Goal: Information Seeking & Learning: Learn about a topic

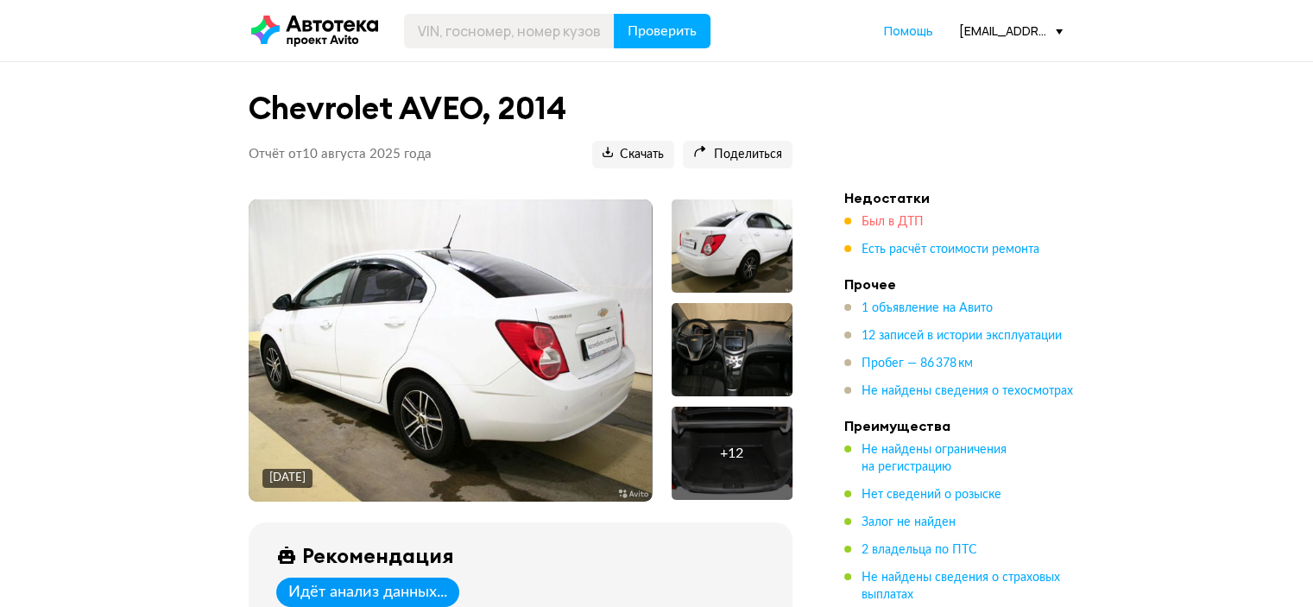
click at [890, 220] on span "Был в ДТП" at bounding box center [893, 222] width 62 height 12
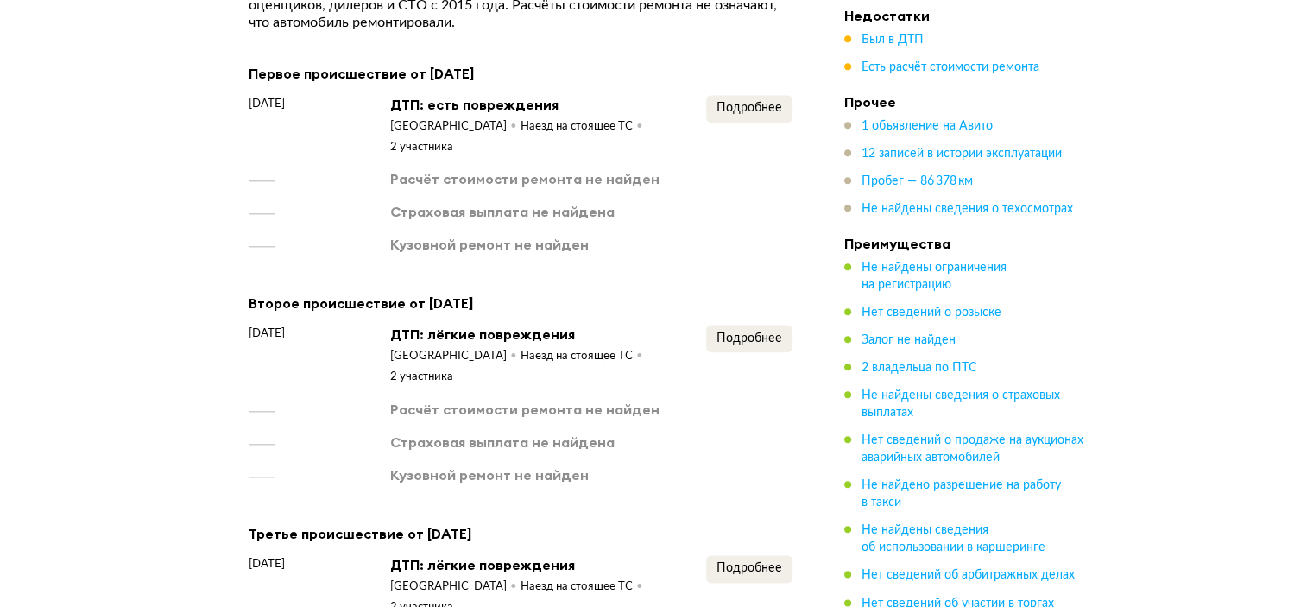
scroll to position [1892, 0]
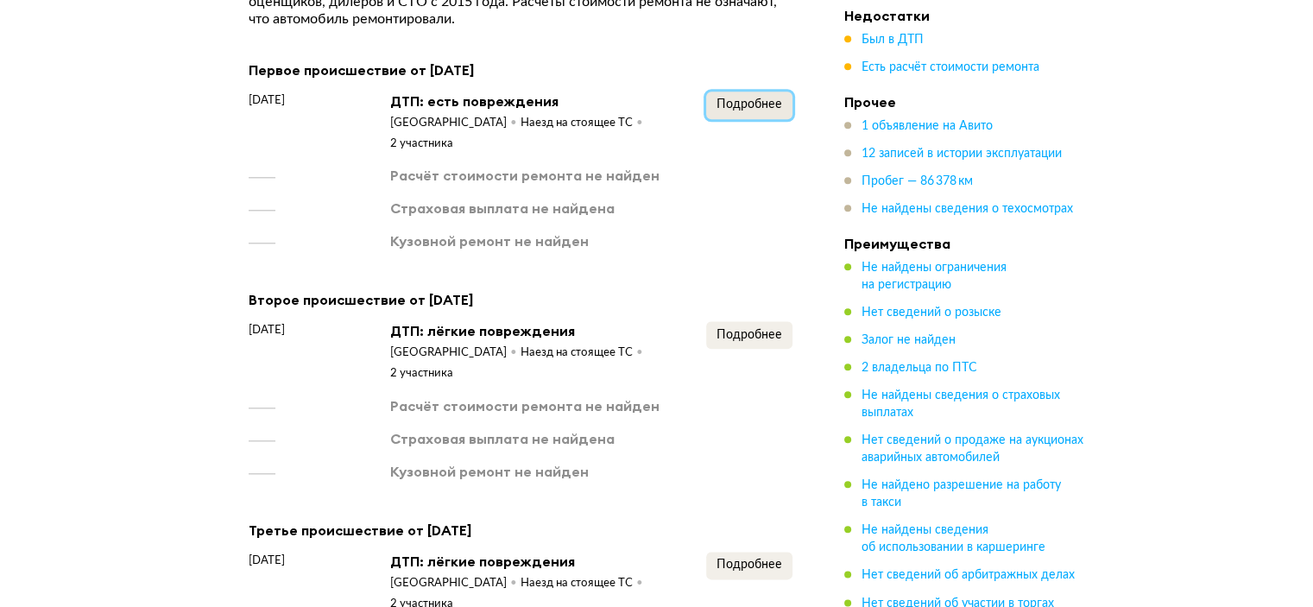
click at [761, 92] on button "Подробнее" at bounding box center [749, 106] width 86 height 28
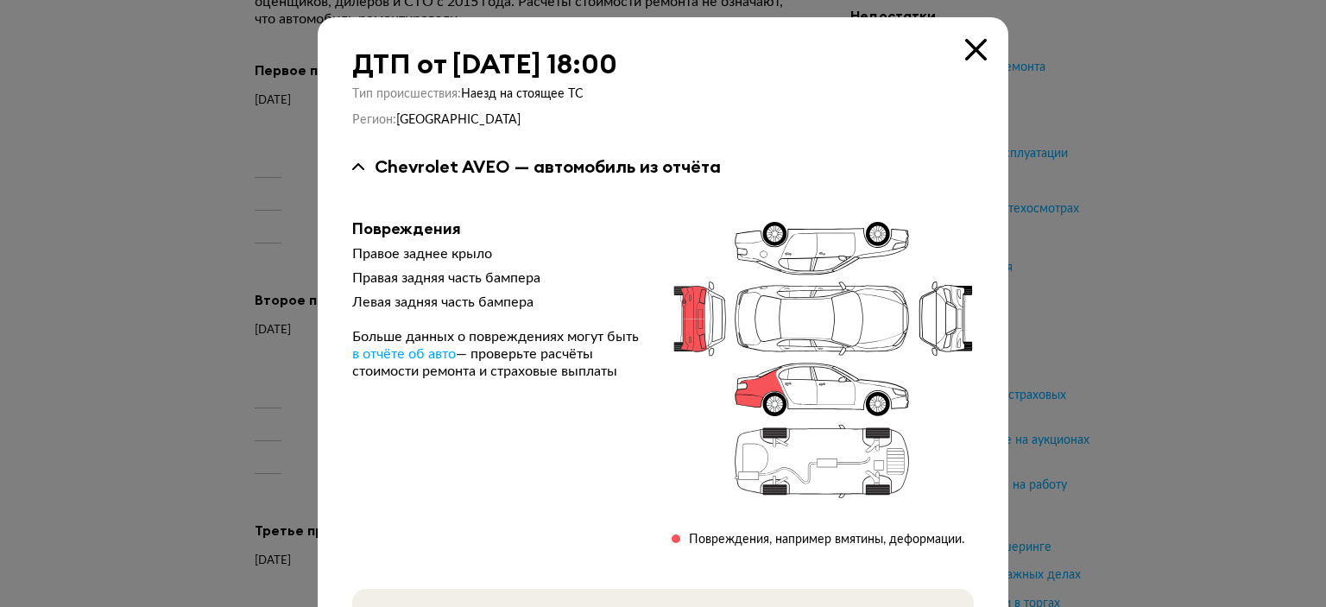
click at [1122, 148] on div at bounding box center [663, 303] width 1326 height 607
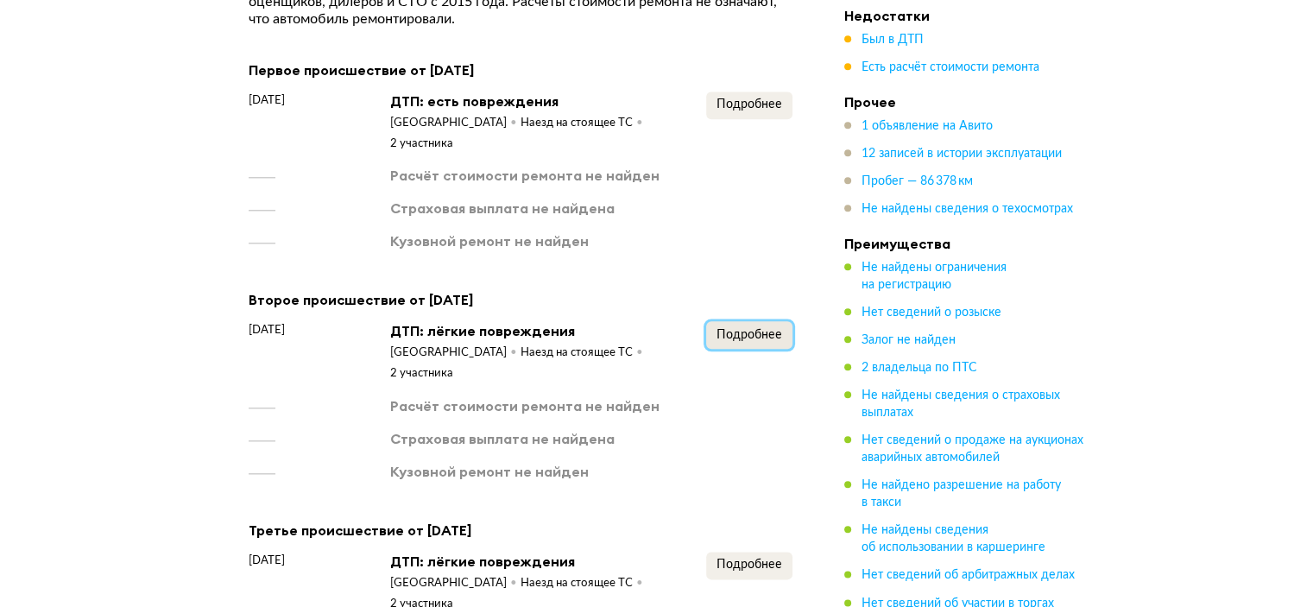
click at [733, 329] on span "Подробнее" at bounding box center [750, 335] width 66 height 12
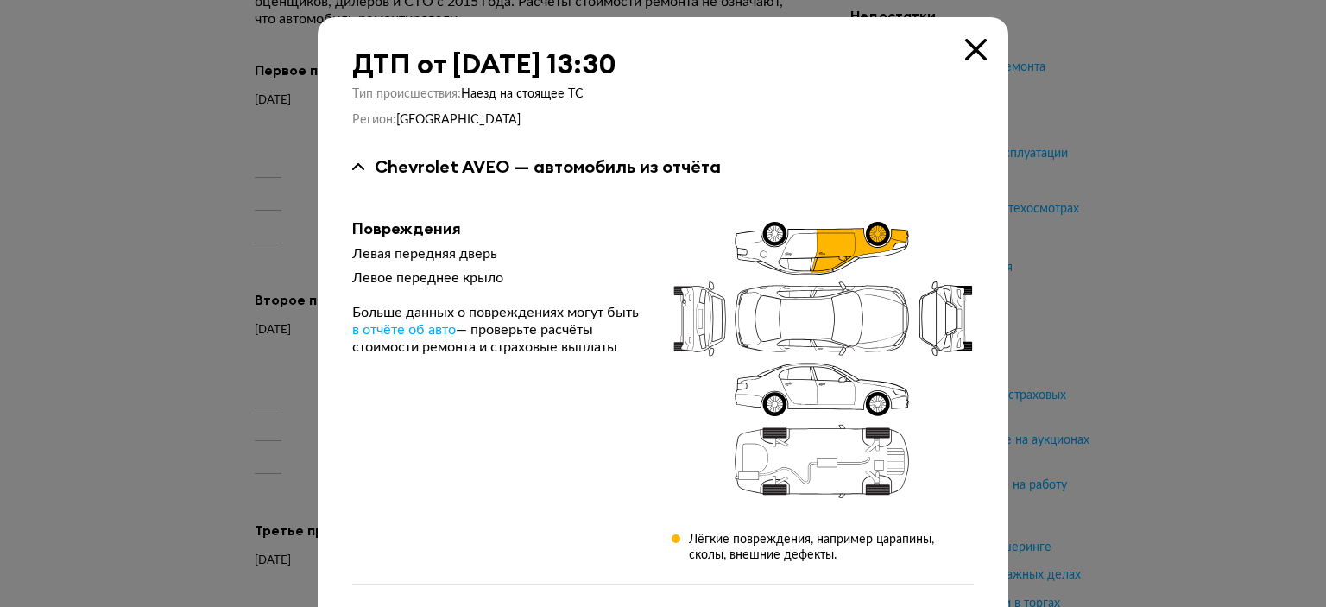
click at [1157, 200] on div at bounding box center [663, 303] width 1326 height 607
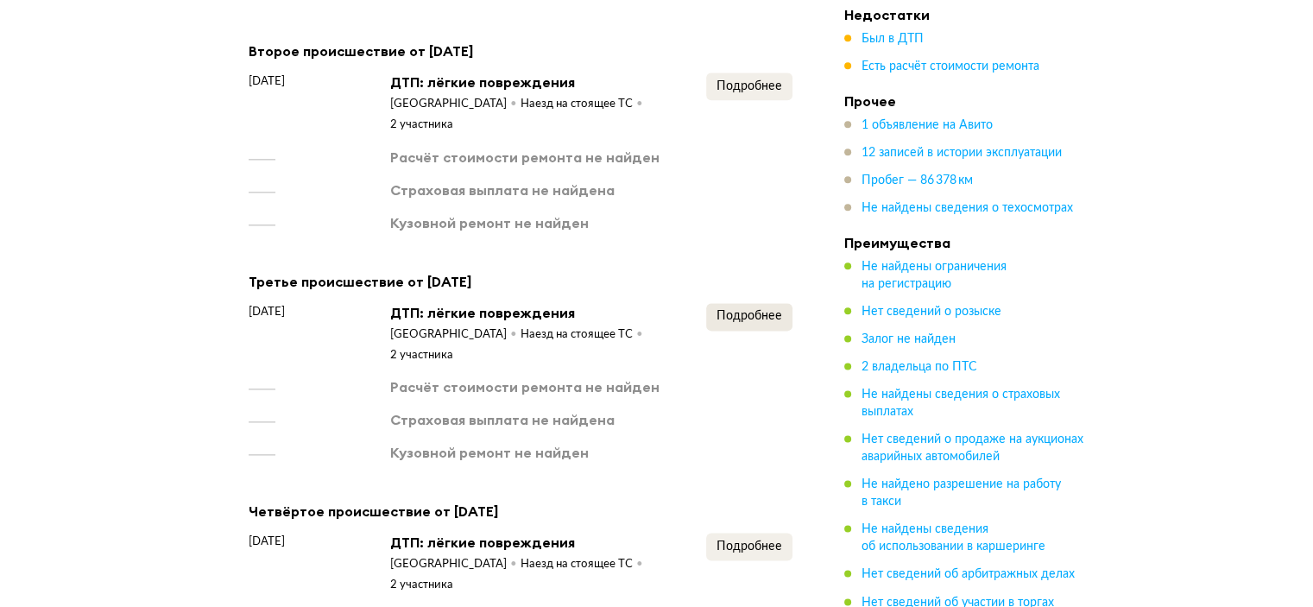
scroll to position [2151, 0]
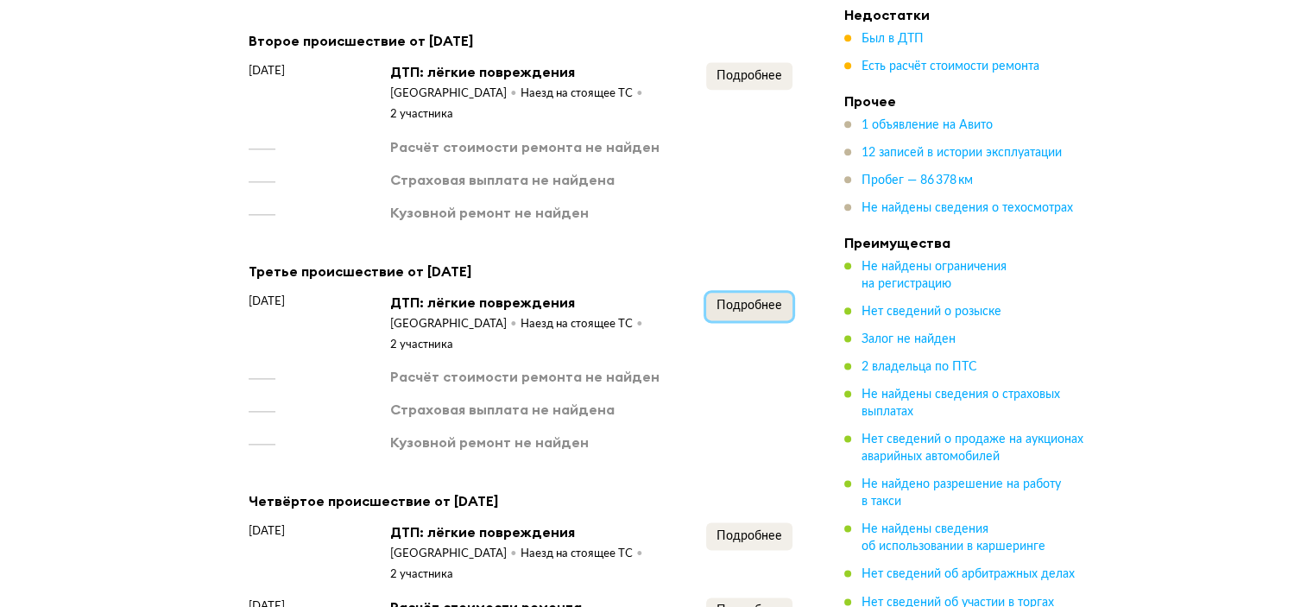
click at [776, 300] on span "Подробнее" at bounding box center [750, 306] width 66 height 12
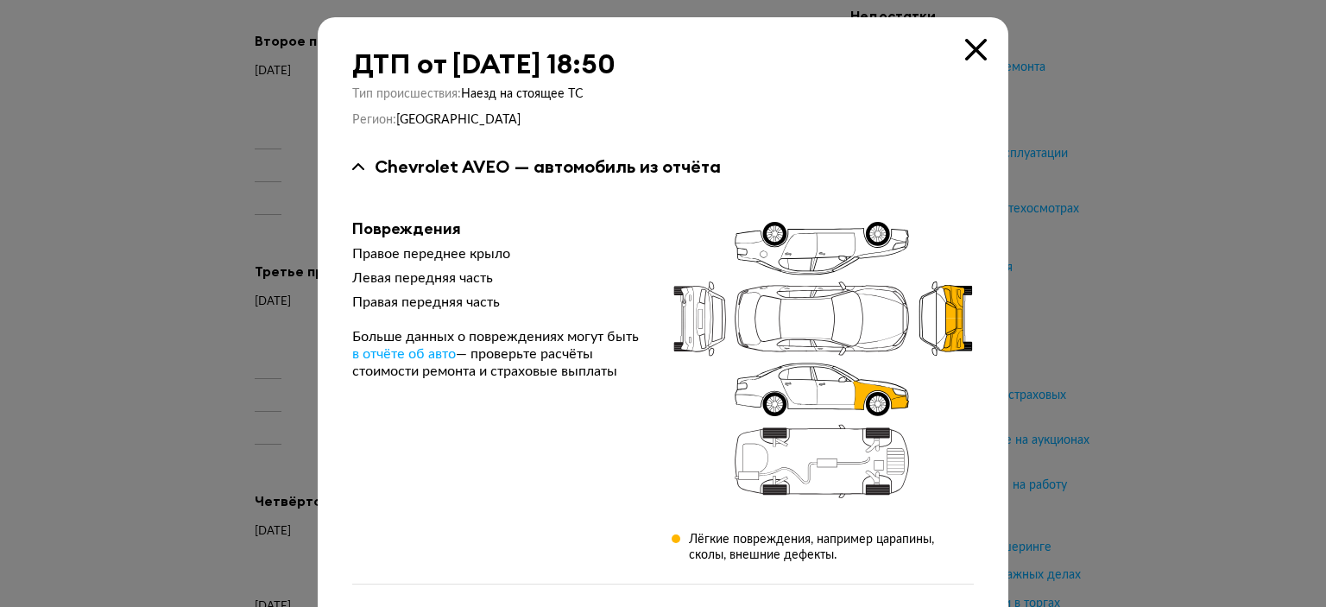
click at [1152, 217] on div at bounding box center [663, 303] width 1326 height 607
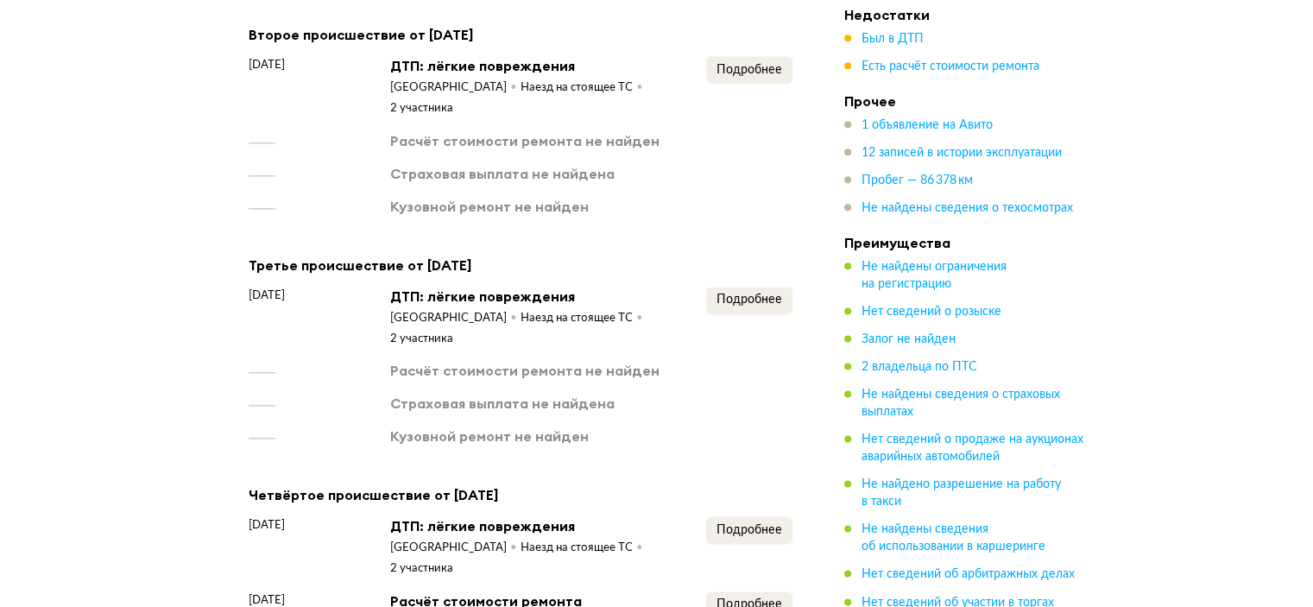
scroll to position [2324, 0]
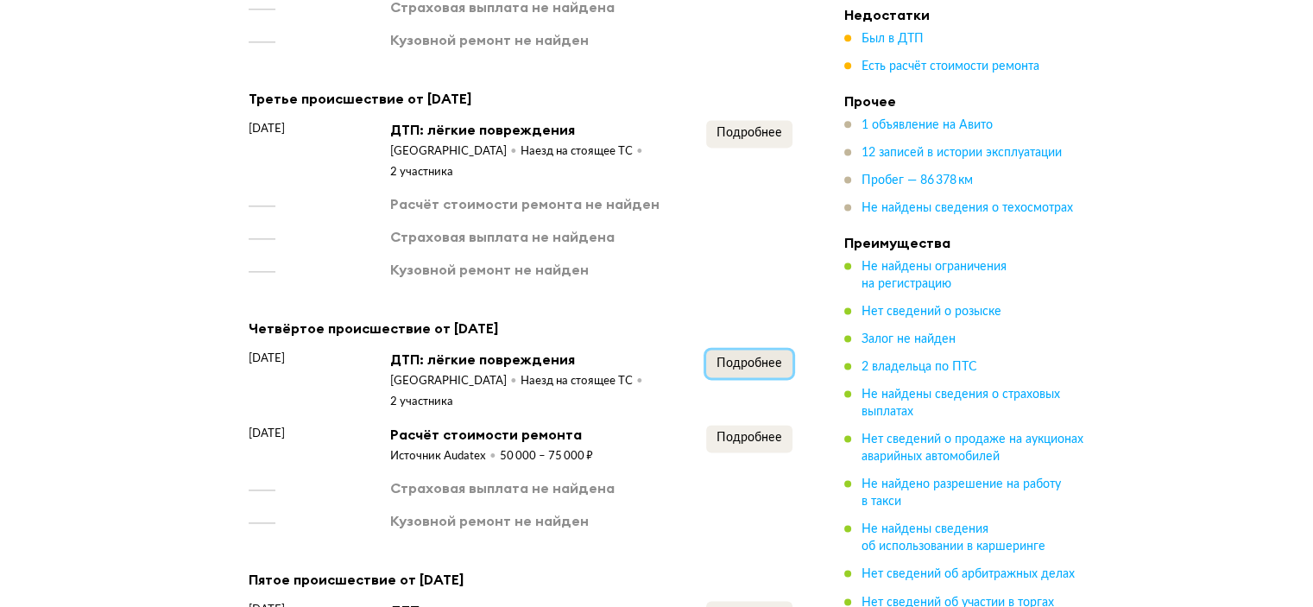
click at [706, 350] on button "Подробнее" at bounding box center [749, 364] width 86 height 28
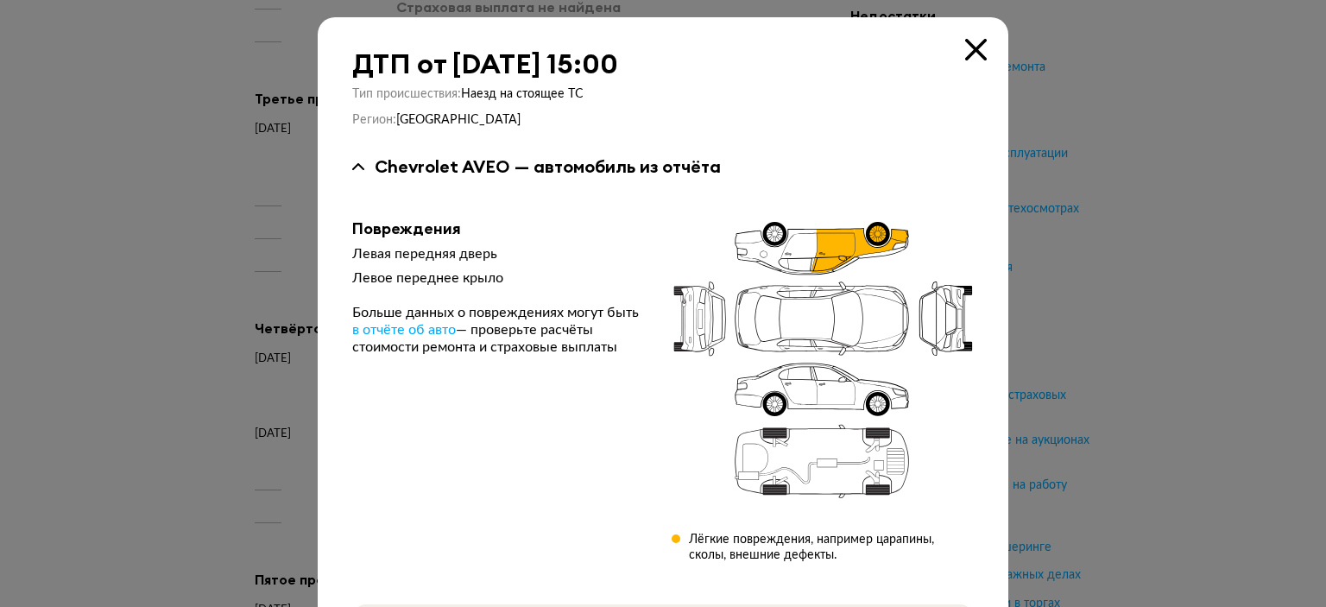
click at [1140, 224] on div at bounding box center [663, 303] width 1326 height 607
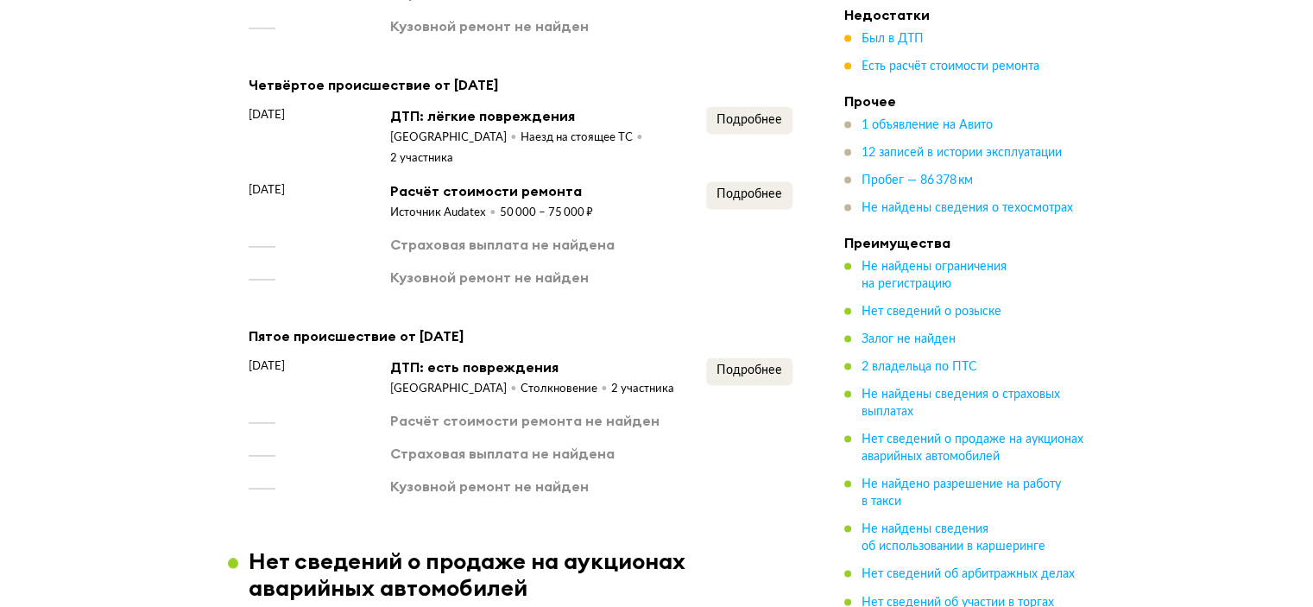
scroll to position [2583, 0]
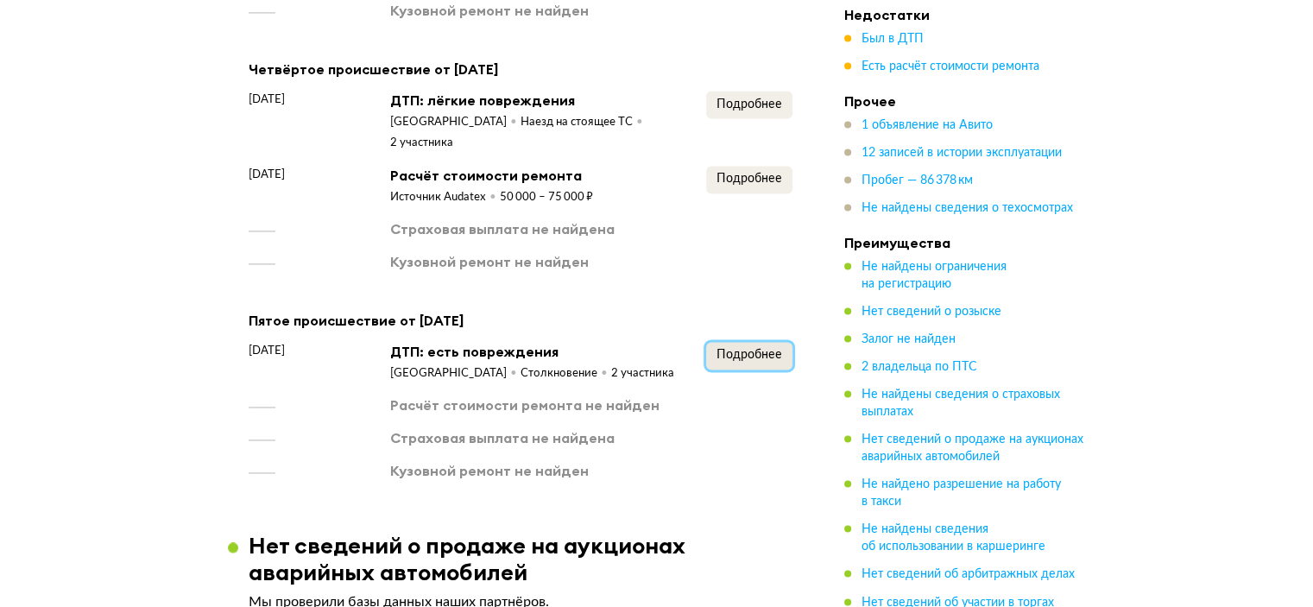
click at [755, 349] on span "Подробнее" at bounding box center [750, 355] width 66 height 12
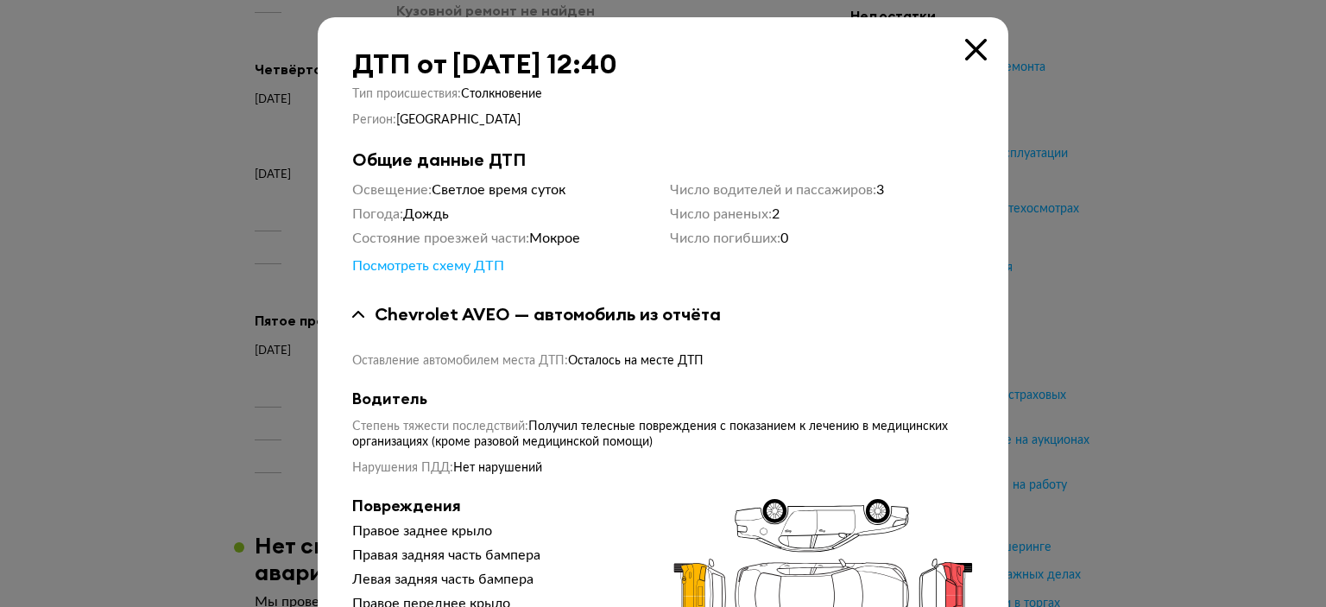
click at [1141, 241] on div at bounding box center [663, 303] width 1326 height 607
